Goal: Obtain resource: Download file/media

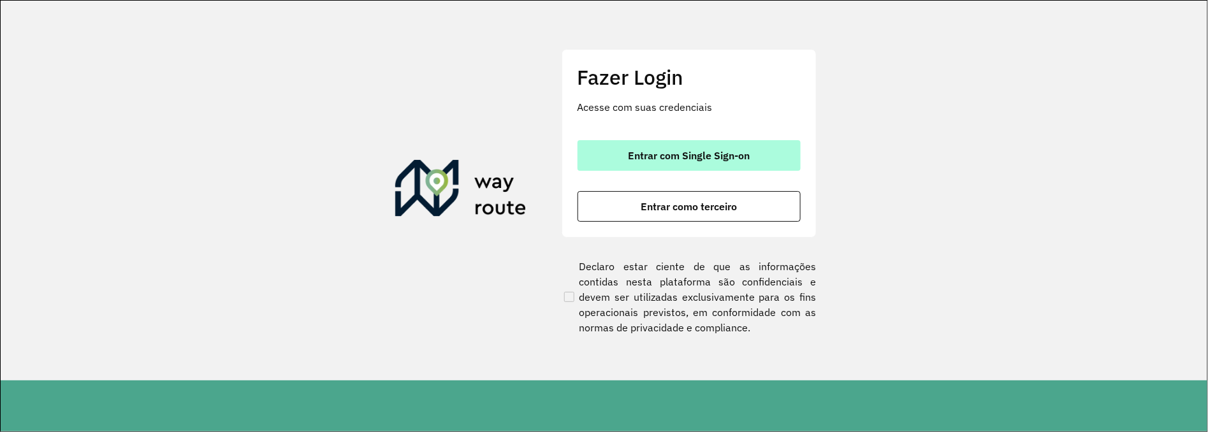
click at [734, 158] on span "Entrar com Single Sign-on" at bounding box center [689, 155] width 122 height 10
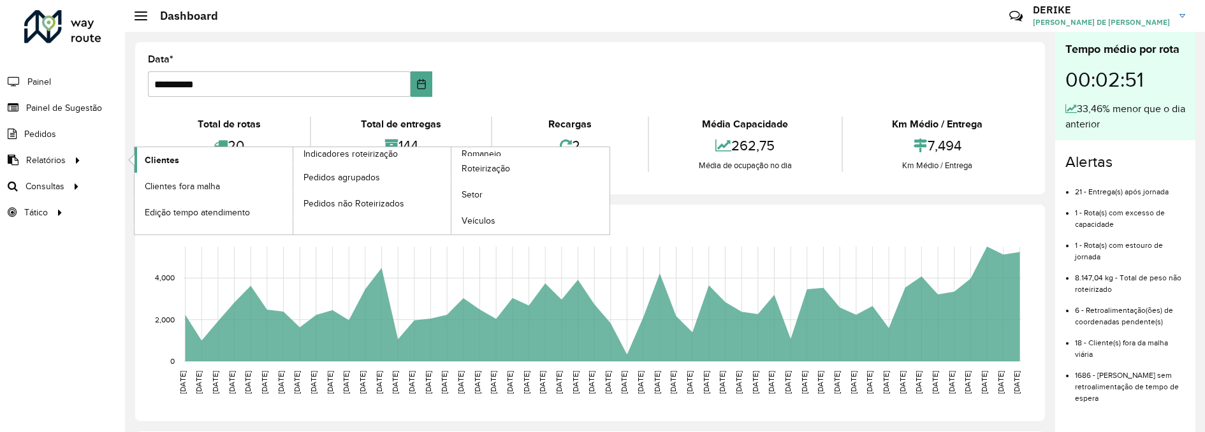
click at [171, 162] on span "Clientes" at bounding box center [162, 160] width 34 height 13
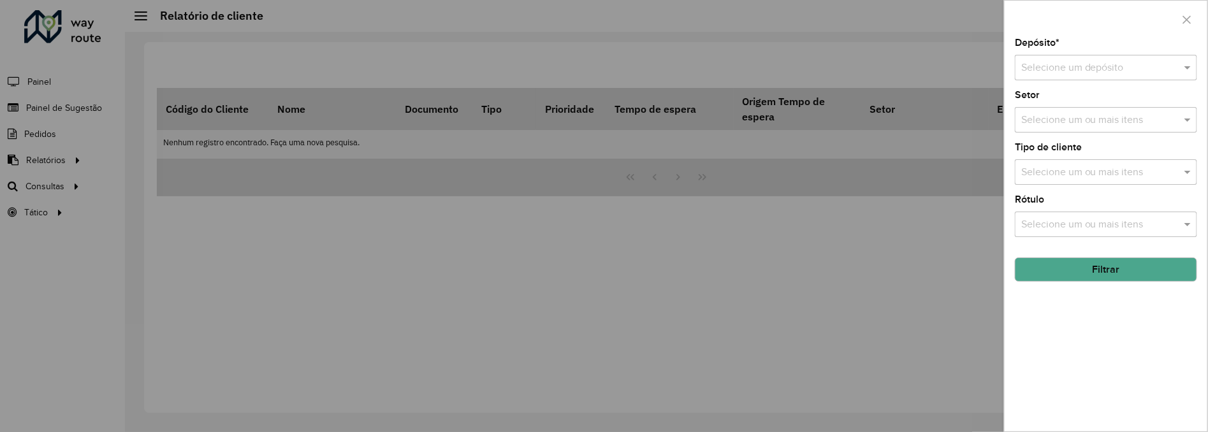
click at [1048, 75] on input "text" at bounding box center [1093, 68] width 144 height 15
click at [1060, 110] on div "CDD Blumenau" at bounding box center [1106, 105] width 181 height 22
click at [1136, 277] on button "Filtrar" at bounding box center [1106, 270] width 182 height 24
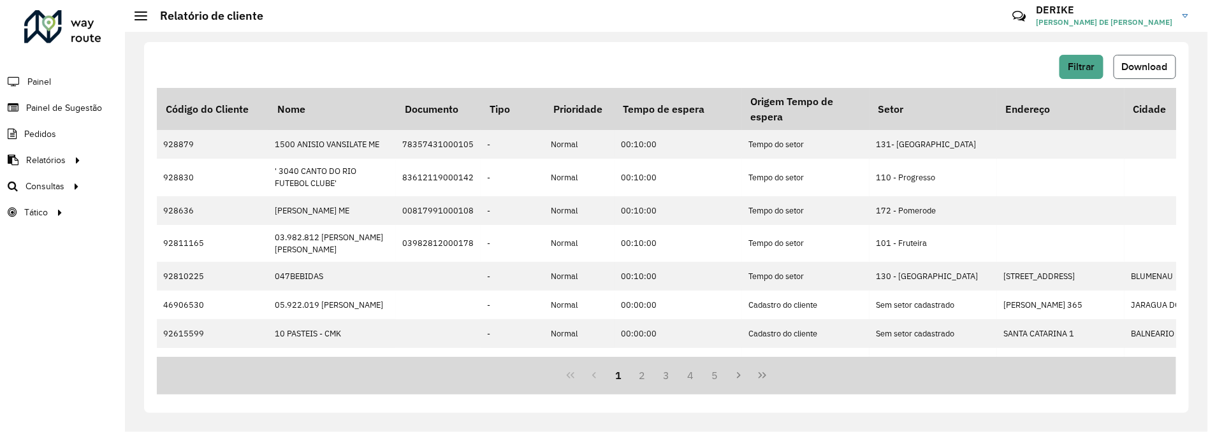
click at [1145, 62] on span "Download" at bounding box center [1145, 66] width 46 height 11
